Goal: Information Seeking & Learning: Learn about a topic

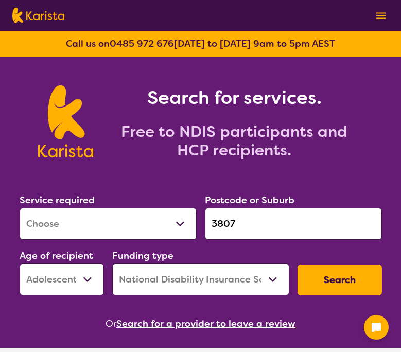
select select "[MEDICAL_DATA]"
select select "AS"
select select "NDIS"
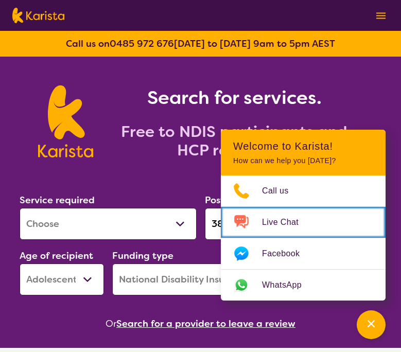
click at [297, 218] on span "Live Chat" at bounding box center [286, 222] width 49 height 15
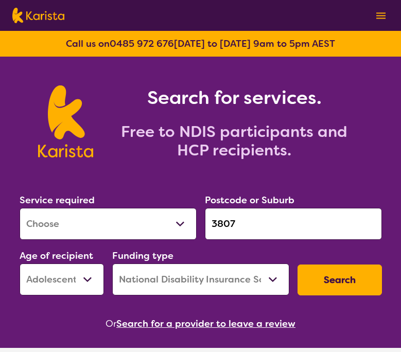
click at [260, 220] on input "3807" at bounding box center [293, 224] width 177 height 32
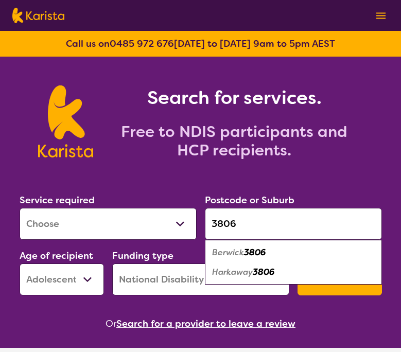
type input "3806"
click at [254, 256] on em "3806" at bounding box center [255, 252] width 22 height 11
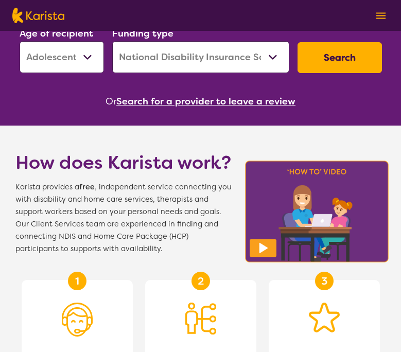
scroll to position [246, 0]
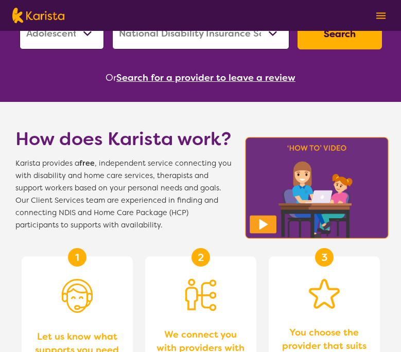
click at [201, 80] on button "Search for a provider to leave a review" at bounding box center [205, 77] width 179 height 15
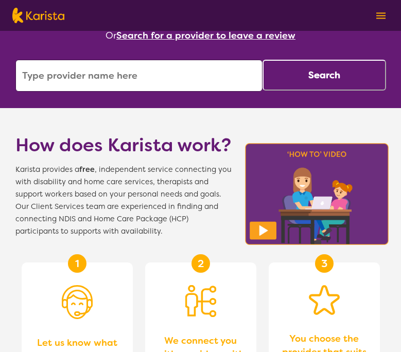
scroll to position [290, 0]
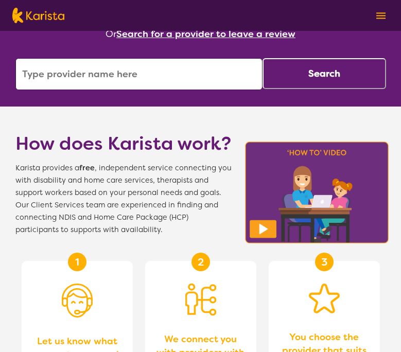
click at [168, 92] on div "Search for services. Free to NDIS participants and HCP recipients. Service requ…" at bounding box center [200, 253] width 401 height 972
click at [176, 80] on input "search" at bounding box center [138, 74] width 247 height 32
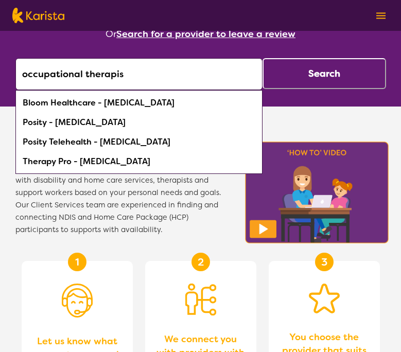
type input "occupational therapist"
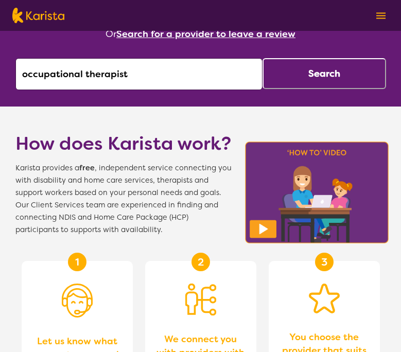
click button "Search" at bounding box center [325, 73] width 124 height 31
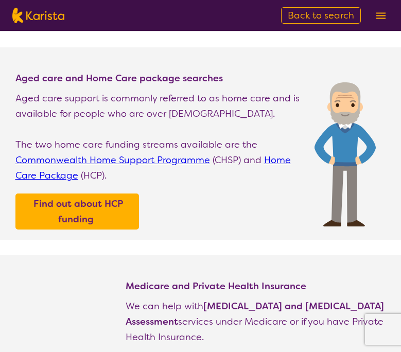
scroll to position [301, 0]
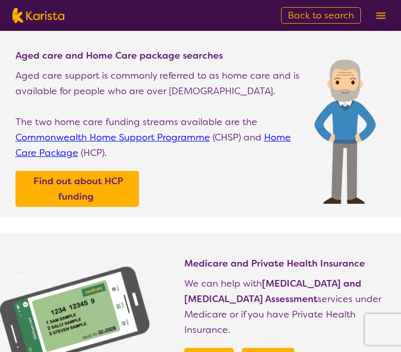
select select "[MEDICAL_DATA]"
select select "AS"
select select "NDIS"
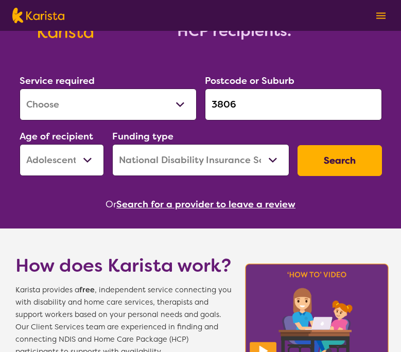
scroll to position [101, 0]
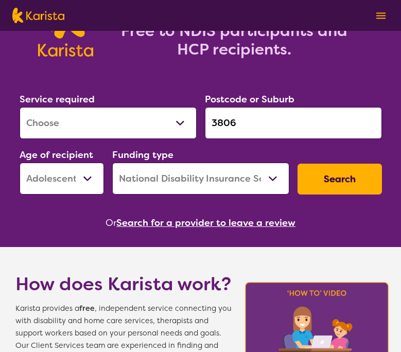
click at [363, 188] on button "Search" at bounding box center [340, 179] width 84 height 31
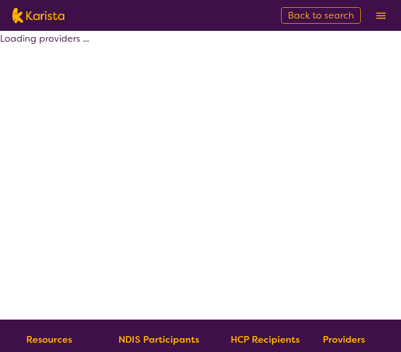
select select "by_score"
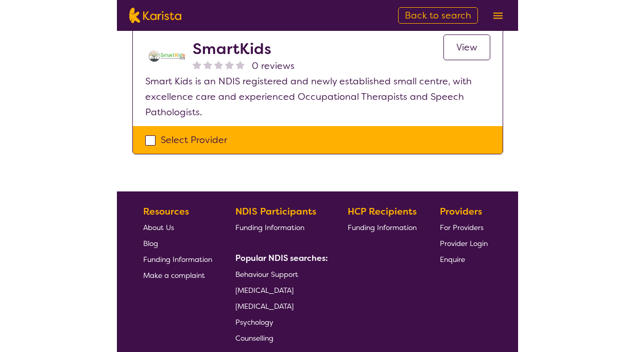
scroll to position [1246, 0]
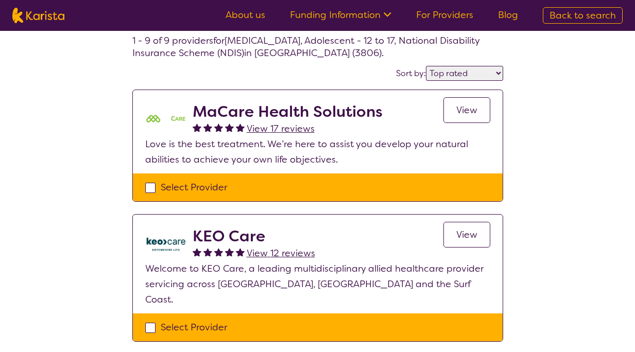
scroll to position [0, 0]
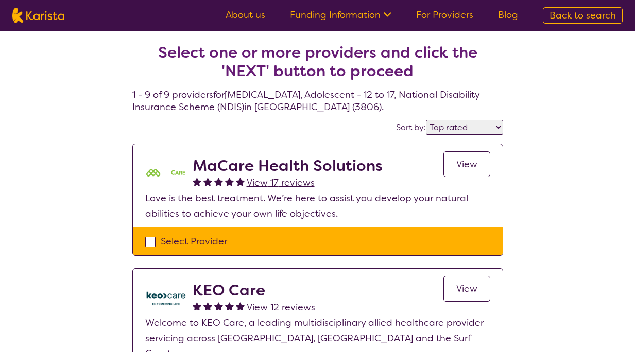
click at [401, 122] on select "Highly reviewed Top rated" at bounding box center [464, 127] width 77 height 15
click at [401, 16] on link "For Providers" at bounding box center [444, 15] width 57 height 12
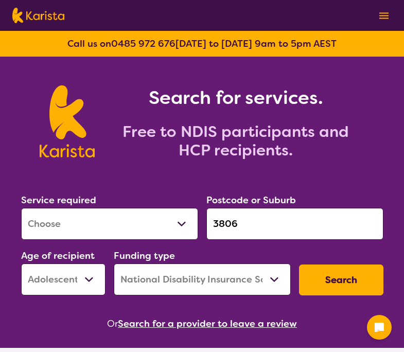
select select "[MEDICAL_DATA]"
select select "AS"
select select "NDIS"
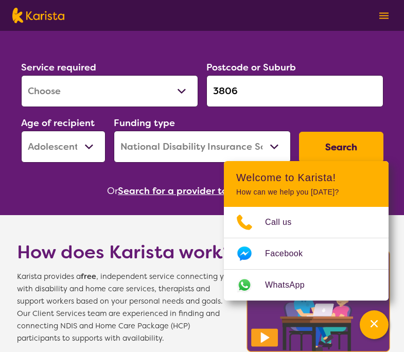
scroll to position [158, 0]
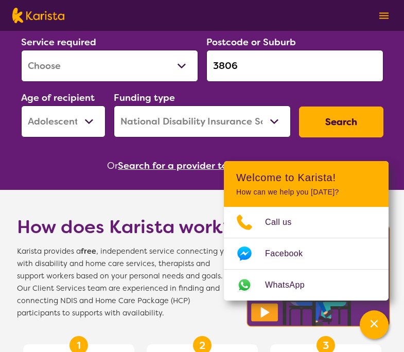
click at [346, 123] on button "Search" at bounding box center [341, 122] width 84 height 31
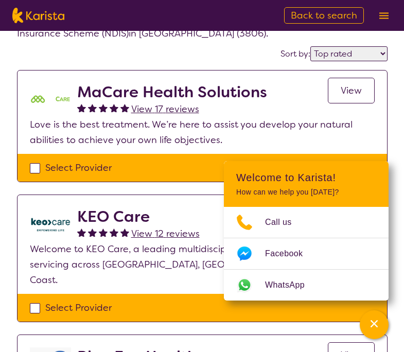
scroll to position [58, 0]
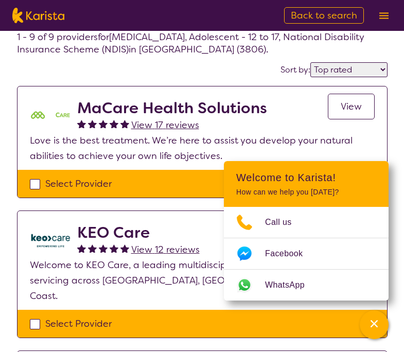
click at [327, 69] on select "Highly reviewed Top rated" at bounding box center [349, 69] width 77 height 15
select select "highly_reviewed"
click at [312, 62] on select "Highly reviewed Top rated" at bounding box center [349, 69] width 77 height 15
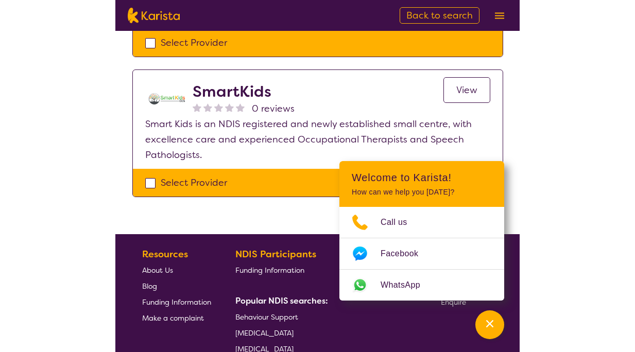
scroll to position [1204, 0]
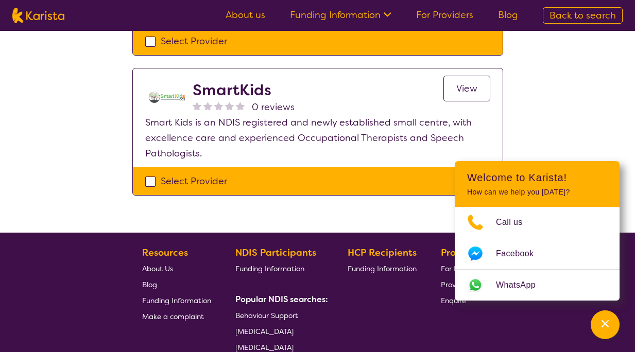
click at [364, 13] on link "Funding Information" at bounding box center [340, 15] width 101 height 12
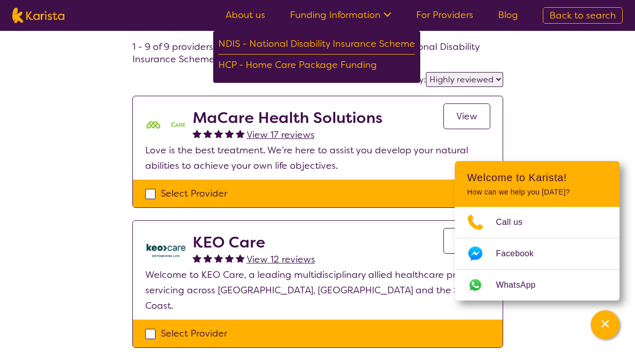
scroll to position [0, 0]
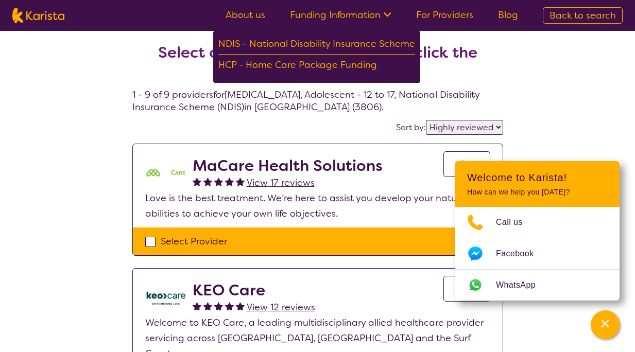
click at [228, 125] on div "Sort by: Highly reviewed Top rated" at bounding box center [317, 128] width 371 height 16
click at [50, 17] on img at bounding box center [38, 15] width 52 height 15
select select "[MEDICAL_DATA]"
select select "AS"
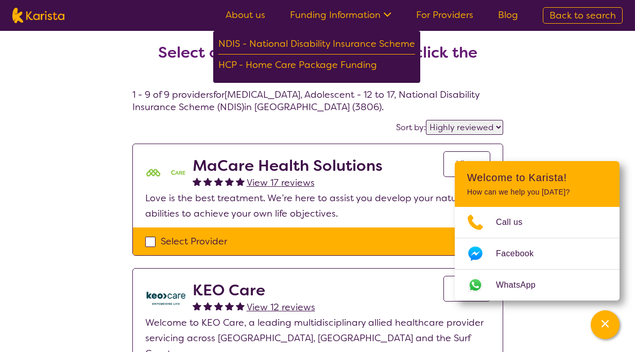
select select "NDIS"
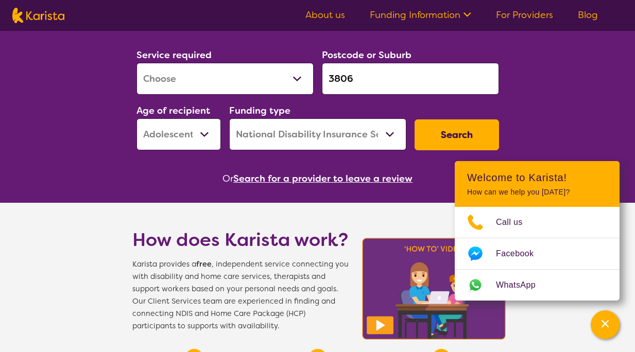
scroll to position [156, 0]
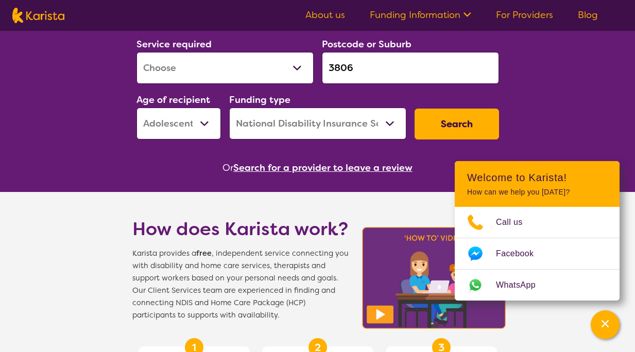
click at [404, 130] on button "Search" at bounding box center [457, 124] width 84 height 31
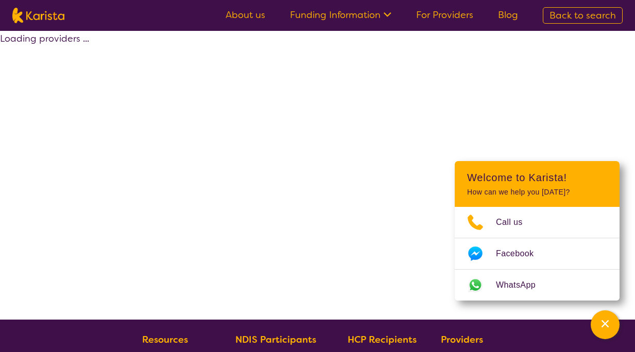
select select "by_score"
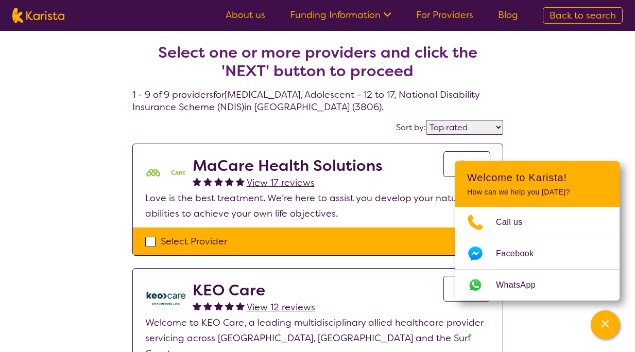
select select "[MEDICAL_DATA]"
select select "AS"
select select "NDIS"
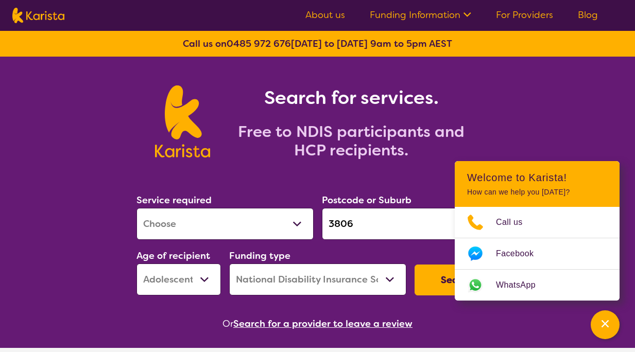
scroll to position [156, 0]
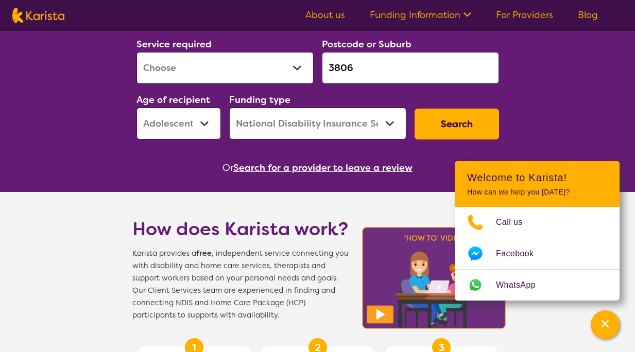
click at [260, 167] on button "Search for a provider to leave a review" at bounding box center [322, 167] width 179 height 15
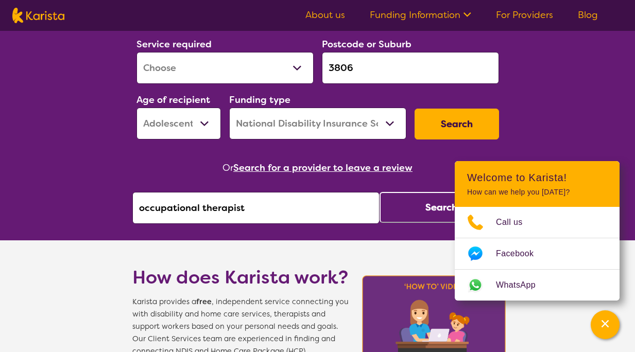
click at [260, 210] on input "occupational therapist" at bounding box center [255, 208] width 247 height 32
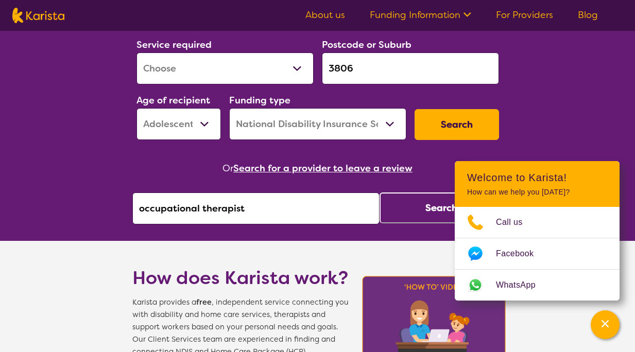
paste input "CARED"
type input "CARED"
click button "Search" at bounding box center [442, 208] width 124 height 31
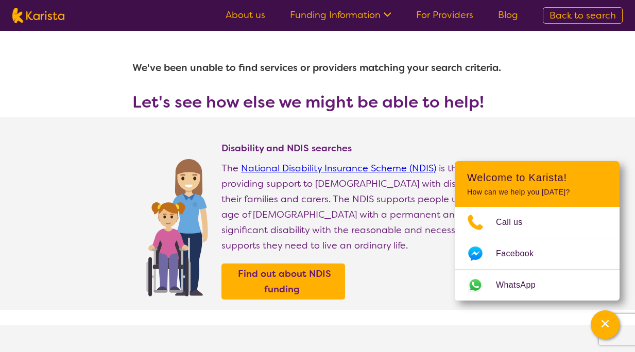
click at [32, 30] on nav "About us Funding Information NDIS - National Disability Insurance Scheme HCP - …" at bounding box center [317, 15] width 635 height 31
click at [33, 15] on img at bounding box center [38, 15] width 52 height 15
select select "[MEDICAL_DATA]"
select select "AS"
select select "NDIS"
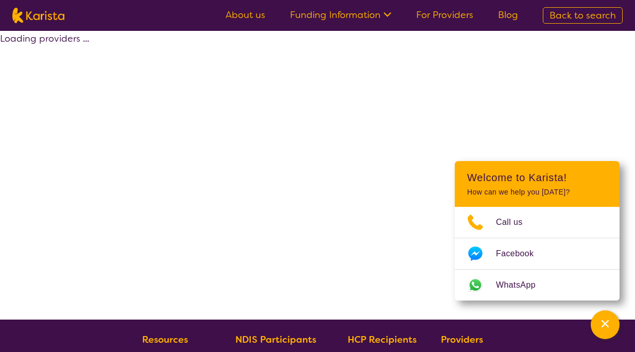
click at [509, 19] on link "Blog" at bounding box center [508, 15] width 20 height 12
select select "by_score"
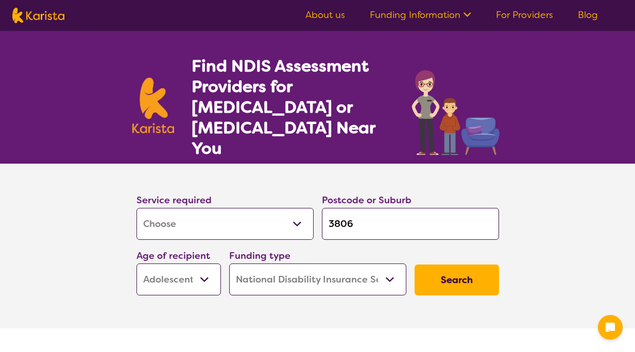
select select "Assessment ([MEDICAL_DATA] or [MEDICAL_DATA])"
select select "AS"
select select "NDIS"
select select "Assessment ([MEDICAL_DATA] or [MEDICAL_DATA])"
select select "AS"
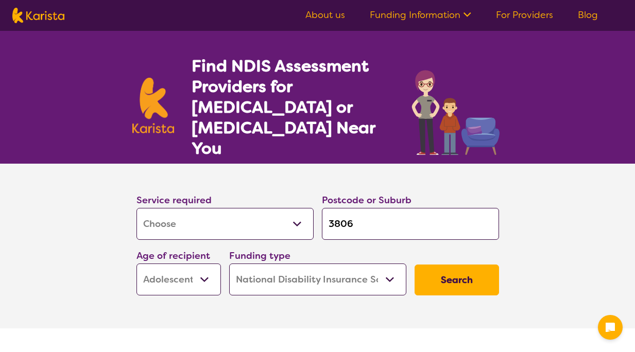
select select "NDIS"
